Goal: Task Accomplishment & Management: Manage account settings

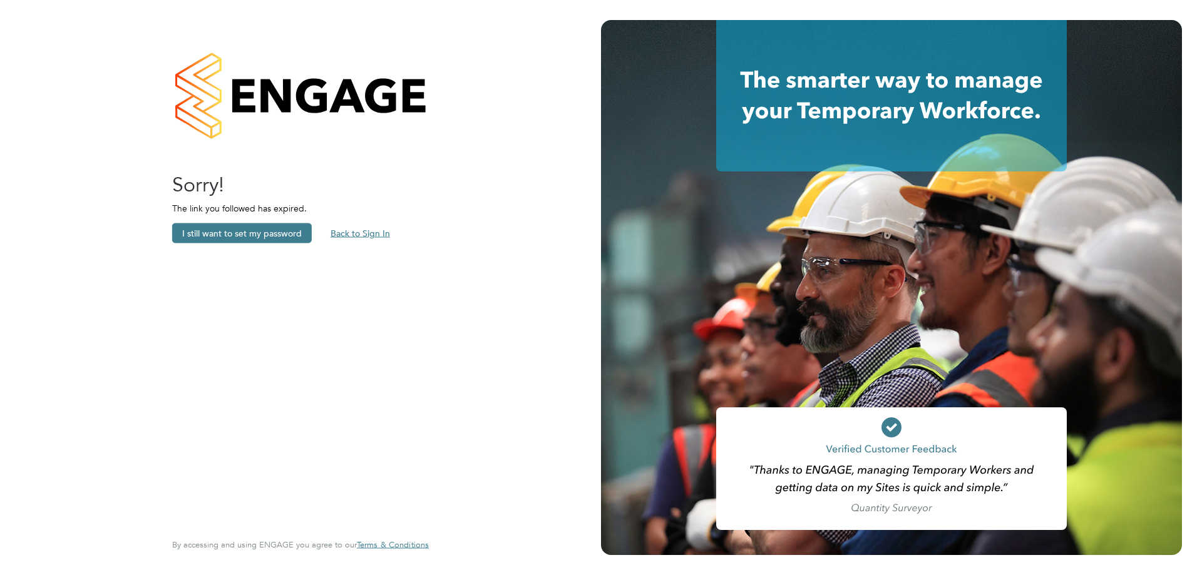
click at [363, 227] on button "Back to Sign In" at bounding box center [361, 234] width 80 height 20
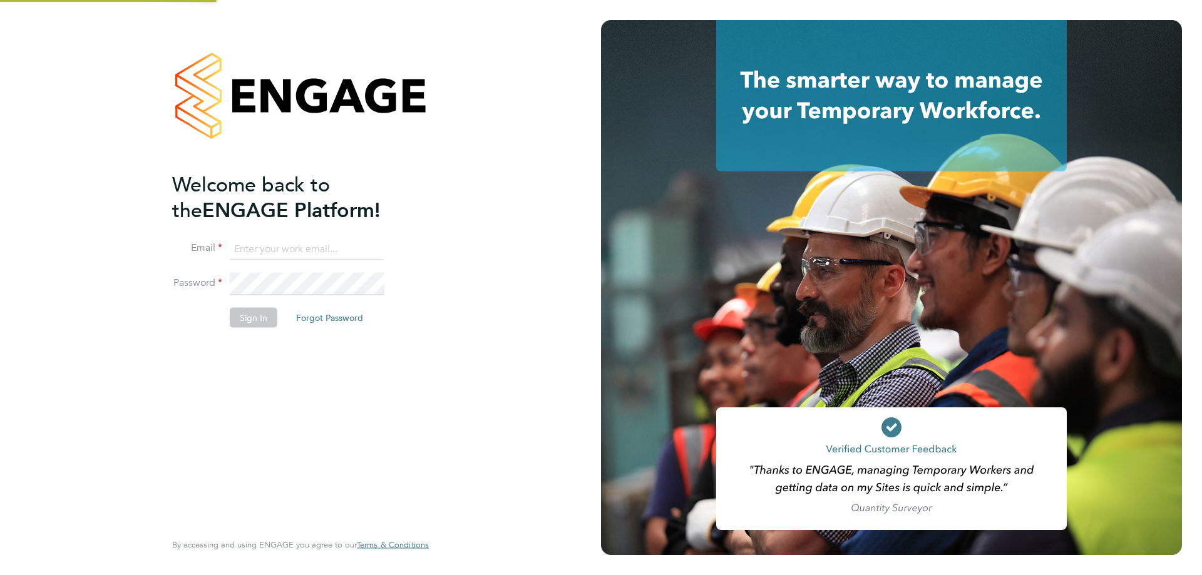
type input "[PERSON_NAME][EMAIL_ADDRESS][DOMAIN_NAME]"
click at [252, 312] on button "Sign In" at bounding box center [254, 317] width 48 height 20
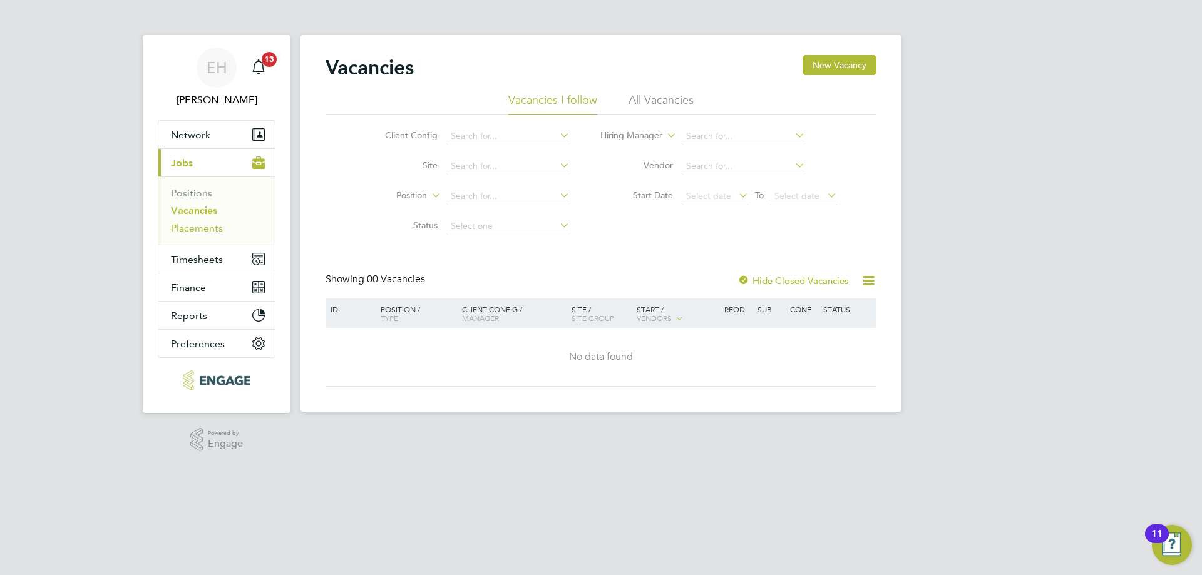
click at [200, 229] on link "Placements" at bounding box center [197, 228] width 52 height 12
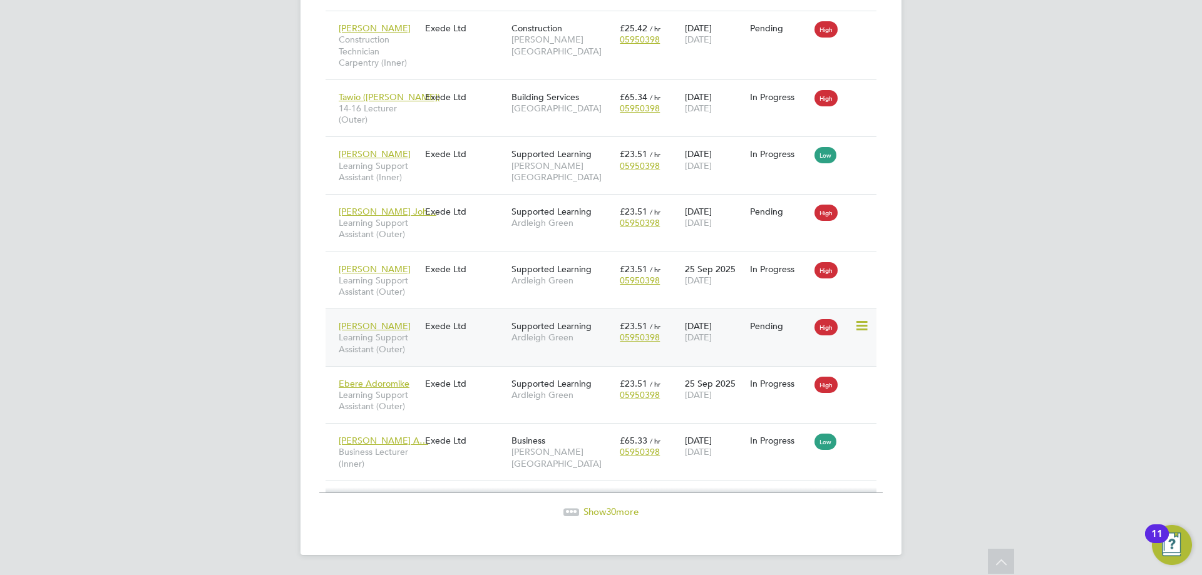
click at [413, 324] on div "[PERSON_NAME] Learning Support Assistant (Outer)" at bounding box center [379, 337] width 86 height 47
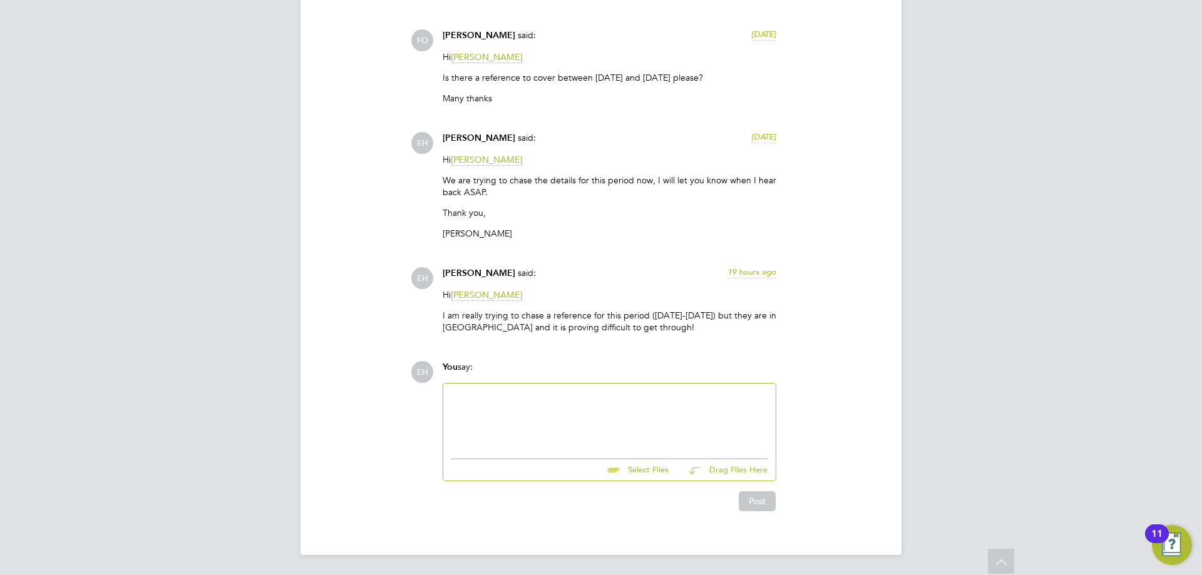
click at [557, 405] on div at bounding box center [609, 418] width 317 height 54
click at [528, 409] on div at bounding box center [609, 418] width 317 height 54
click at [504, 403] on div at bounding box center [609, 418] width 317 height 54
click at [473, 404] on div at bounding box center [609, 418] width 317 height 54
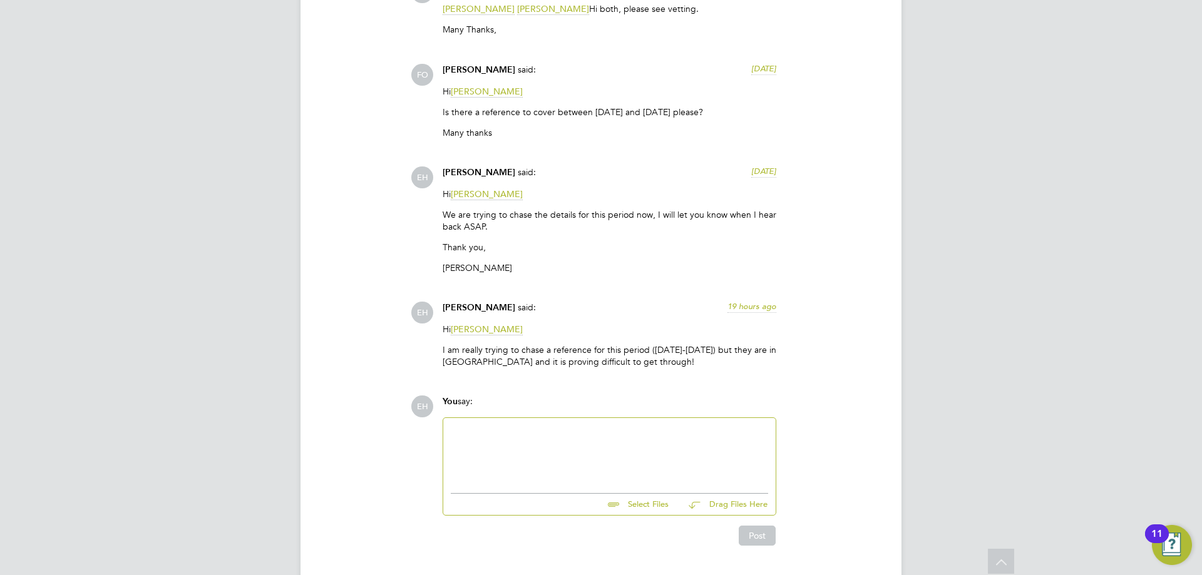
scroll to position [1825, 0]
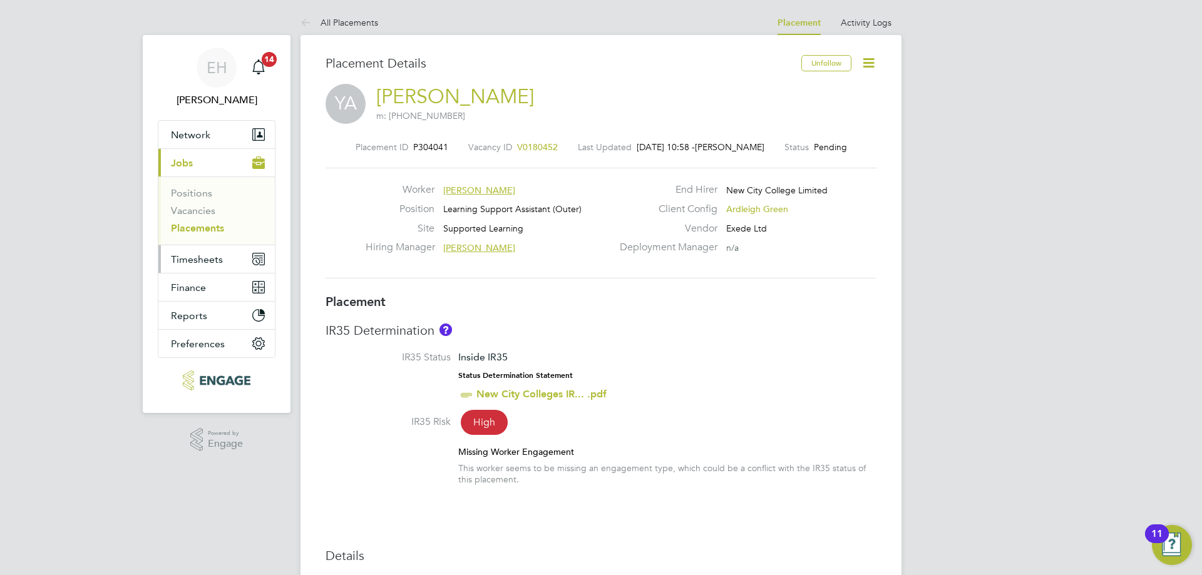
click at [228, 260] on button "Timesheets" at bounding box center [216, 259] width 116 height 28
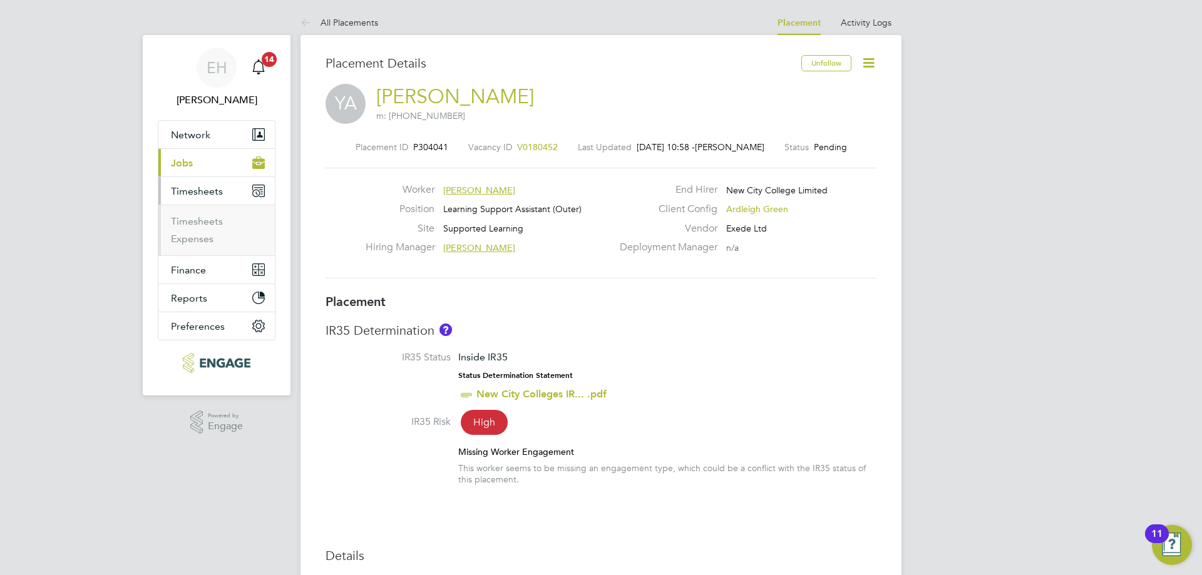
click at [205, 245] on li "Expenses" at bounding box center [218, 239] width 94 height 13
click at [202, 240] on link "Expenses" at bounding box center [192, 239] width 43 height 12
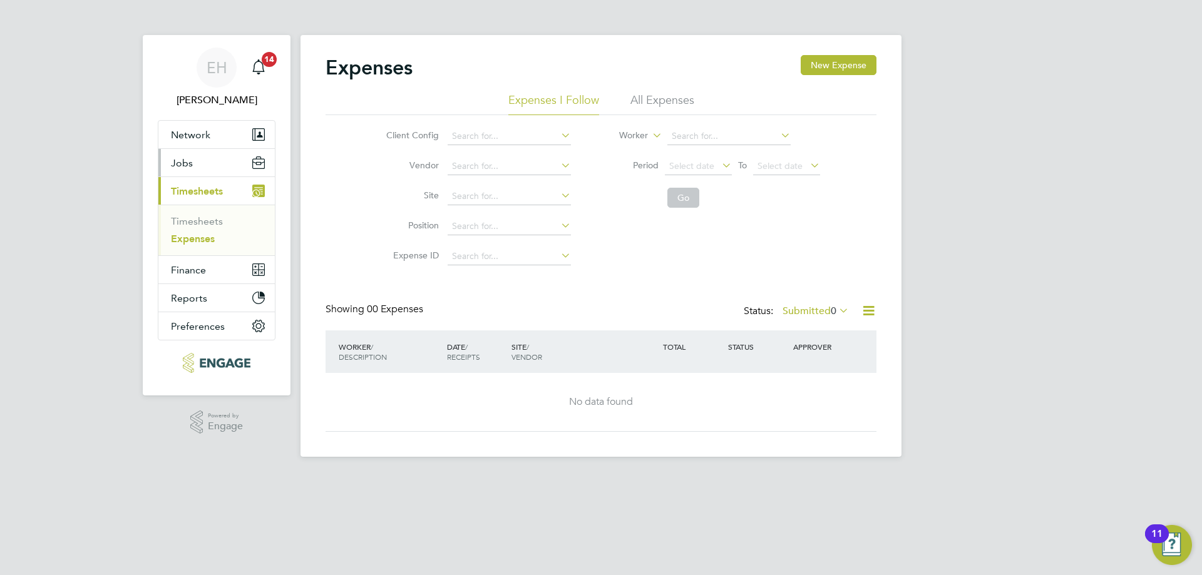
click at [222, 160] on button "Jobs" at bounding box center [216, 163] width 116 height 28
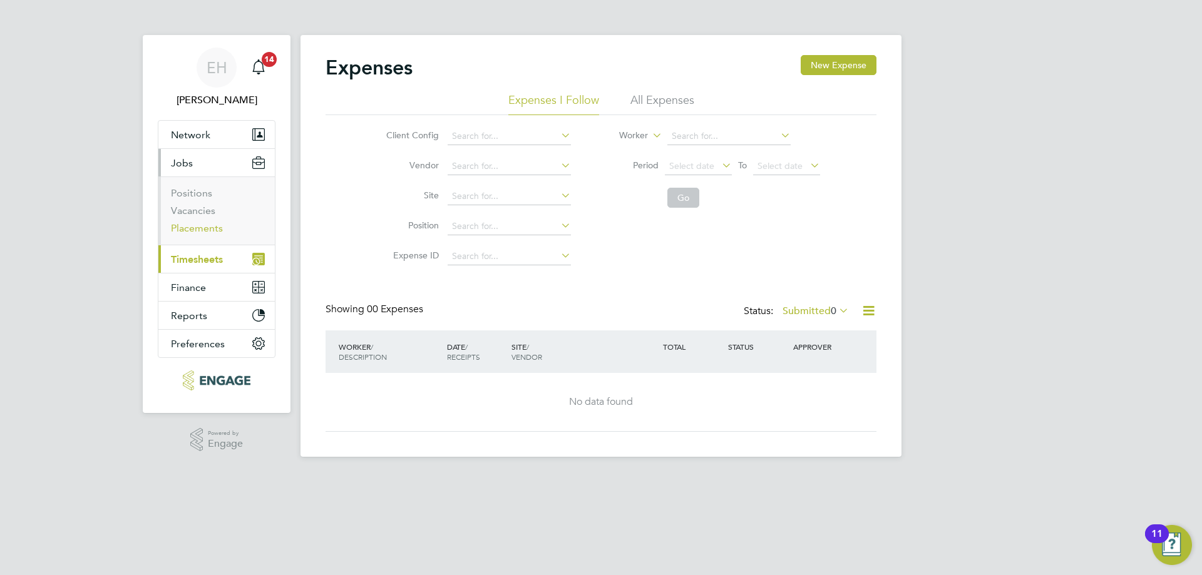
click at [208, 231] on link "Placements" at bounding box center [197, 228] width 52 height 12
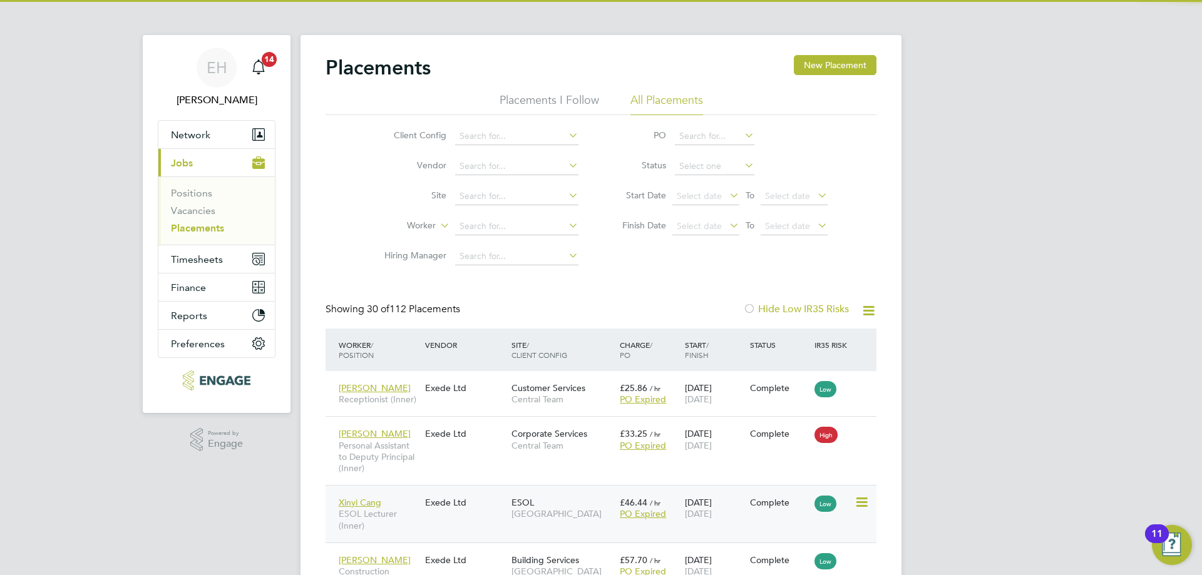
scroll to position [36, 109]
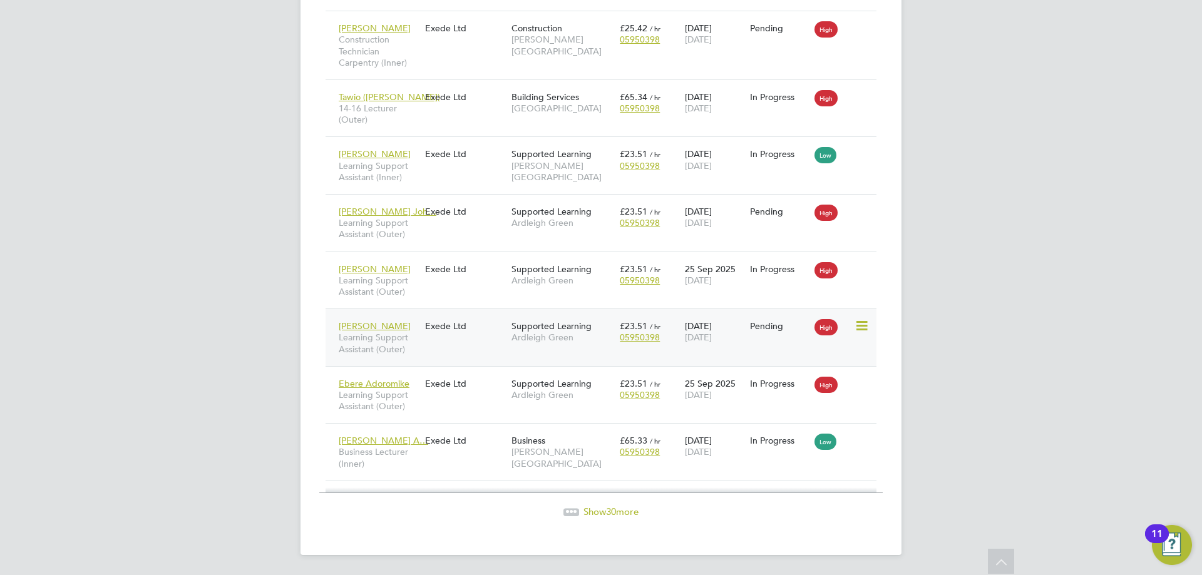
click at [441, 343] on div "Yasir Arafat Learning Support Assistant (Outer) Exede Ltd Supported Learning Ar…" at bounding box center [601, 338] width 551 height 58
